Goal: Task Accomplishment & Management: Complete application form

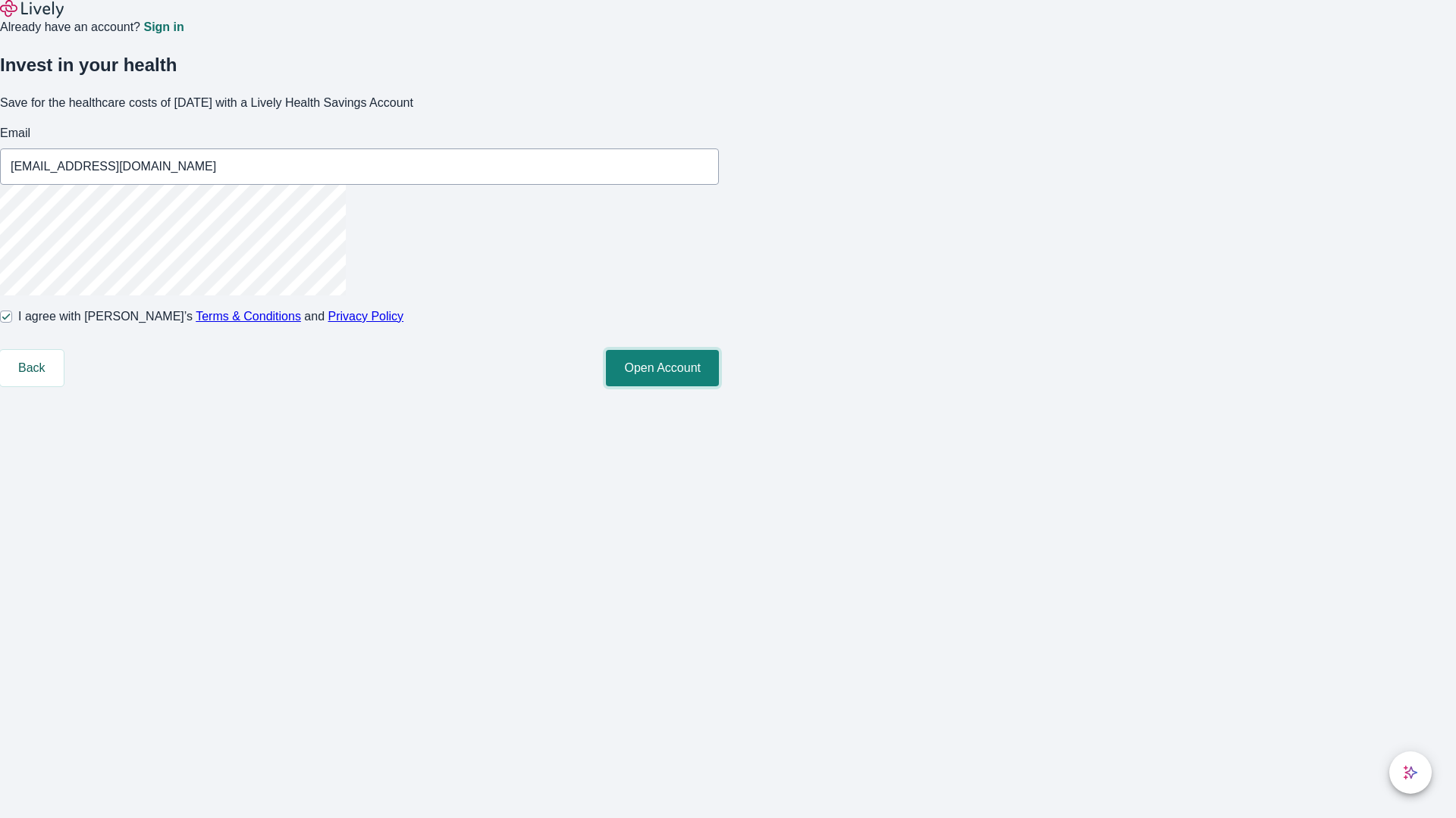
click at [718, 387] on button "Open Account" at bounding box center [663, 368] width 113 height 37
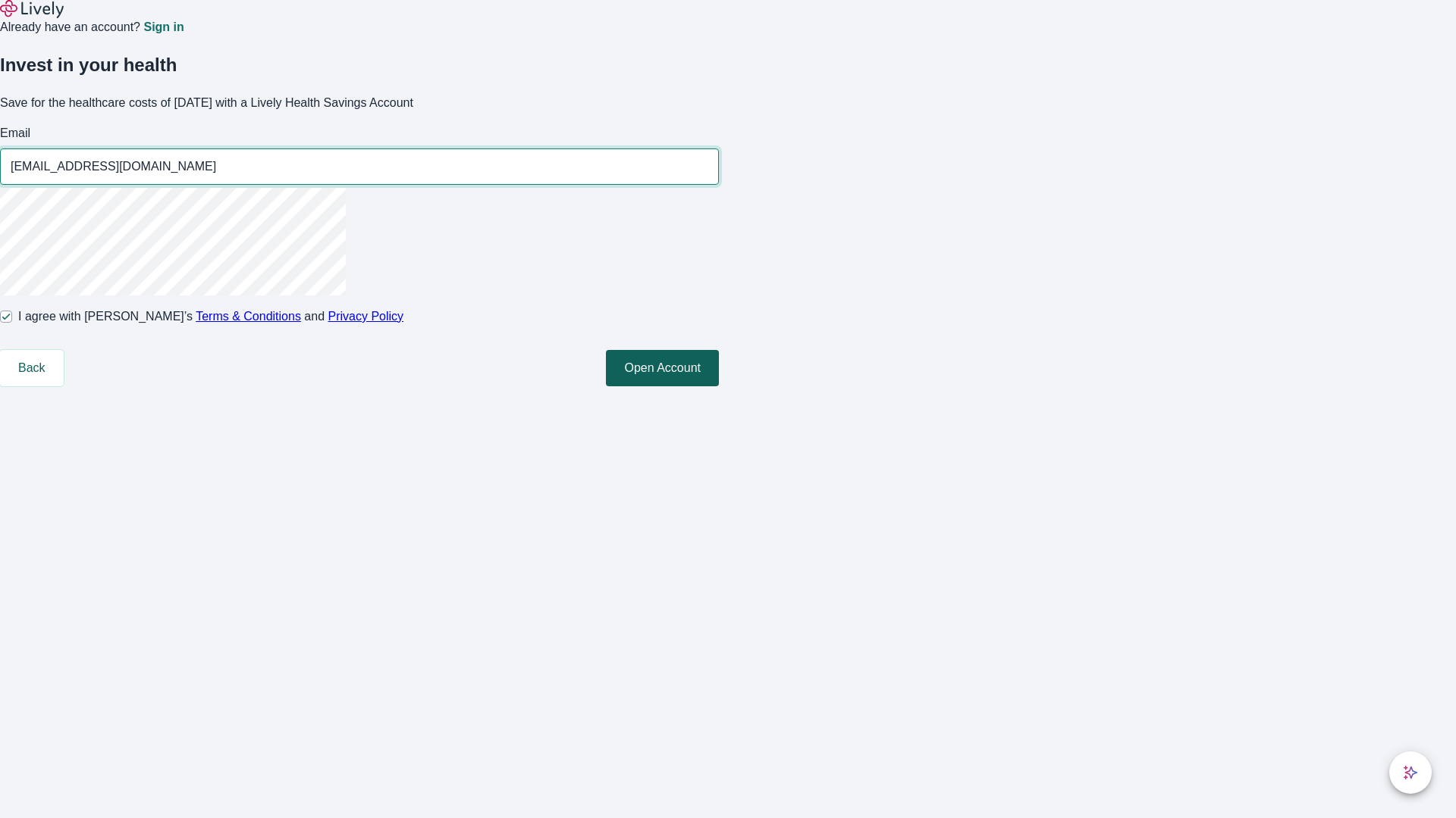
type input "[EMAIL_ADDRESS][DOMAIN_NAME]"
click at [13, 323] on input "I agree with Lively’s Terms & Conditions and Privacy Policy" at bounding box center [6, 317] width 13 height 12
checkbox input "false"
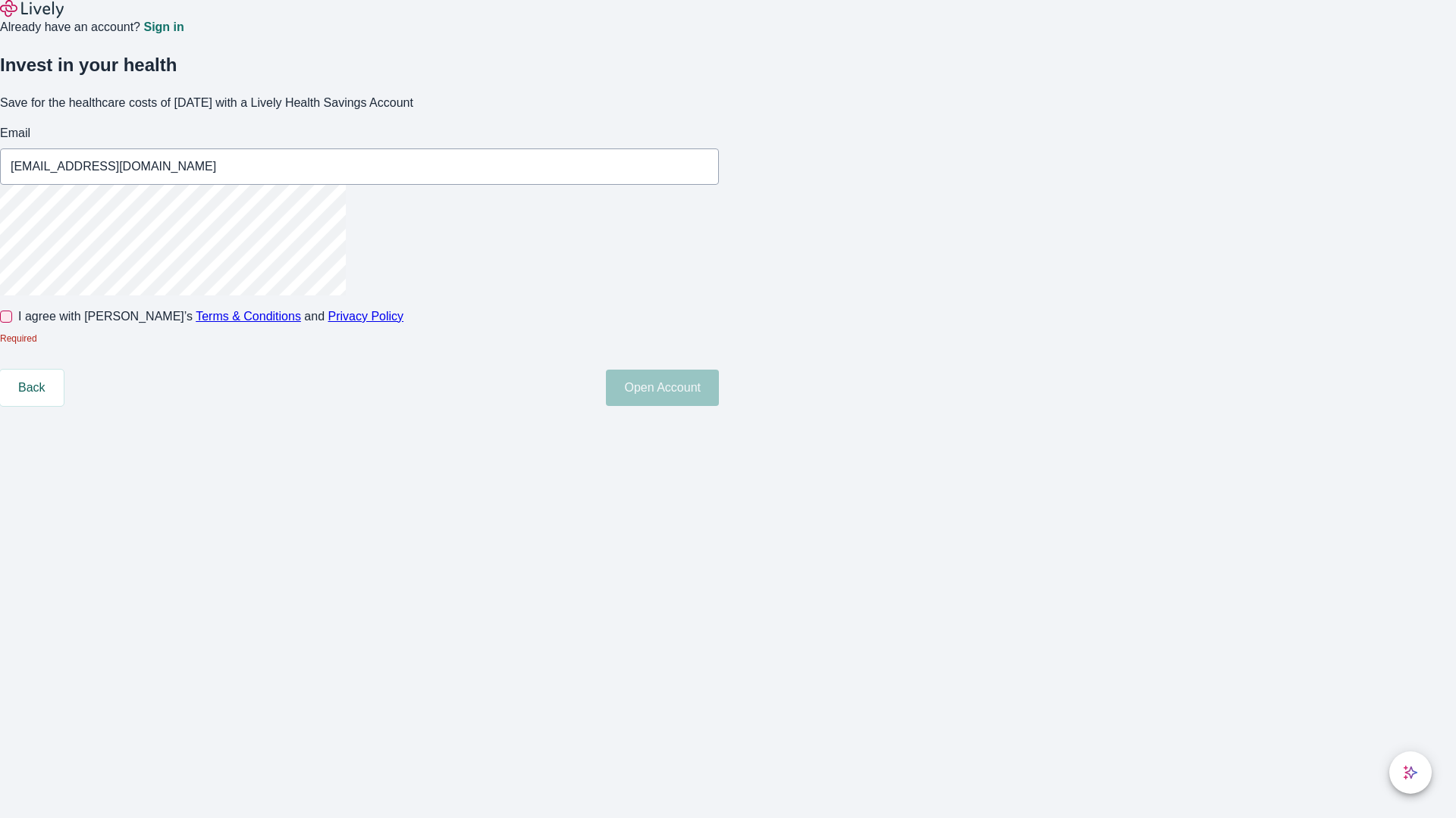
type input "[EMAIL_ADDRESS][DOMAIN_NAME]"
click at [13, 323] on input "I agree with Lively’s Terms & Conditions and Privacy Policy" at bounding box center [6, 317] width 13 height 12
checkbox input "true"
click at [718, 387] on button "Open Account" at bounding box center [663, 368] width 113 height 37
